Goal: Transaction & Acquisition: Purchase product/service

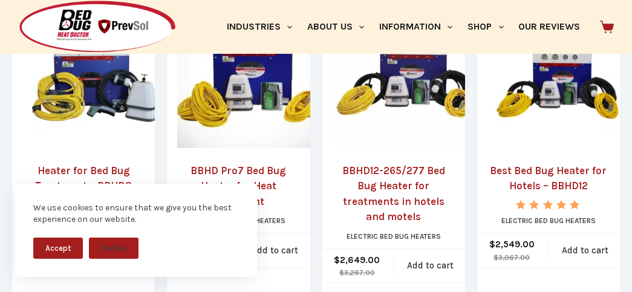
click at [394, 186] on link "BBHD12-265/277 Bed Bug Heater for treatments in hotels and motels" at bounding box center [393, 194] width 122 height 62
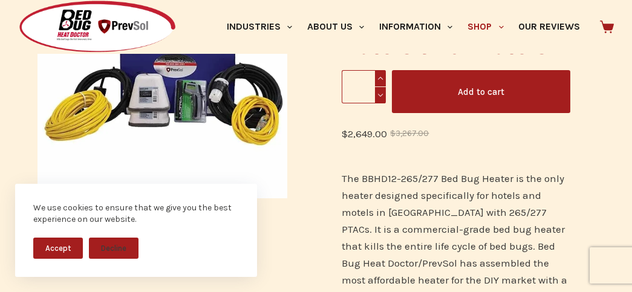
scroll to position [282, 0]
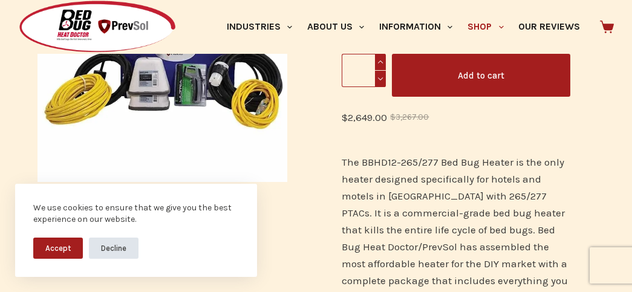
click at [109, 255] on button "Decline" at bounding box center [114, 248] width 50 height 21
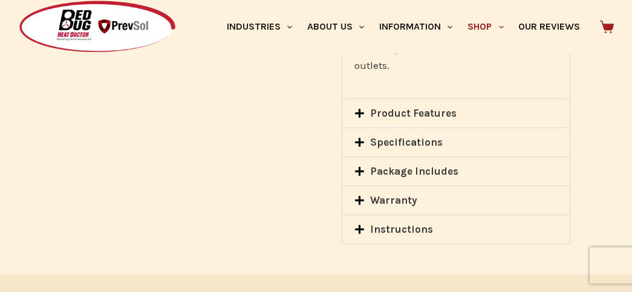
scroll to position [1327, 0]
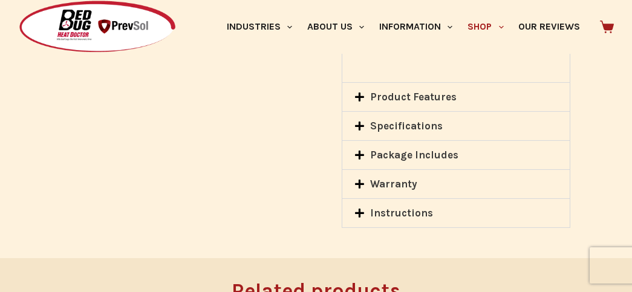
click at [358, 150] on icon at bounding box center [359, 155] width 10 height 10
